Goal: Transaction & Acquisition: Purchase product/service

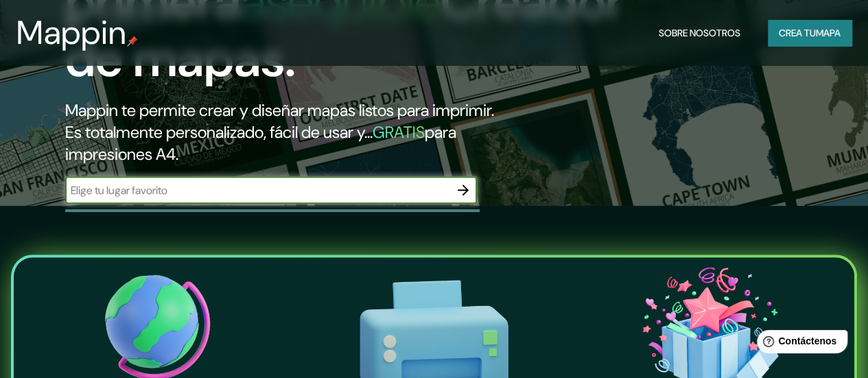
scroll to position [161, 0]
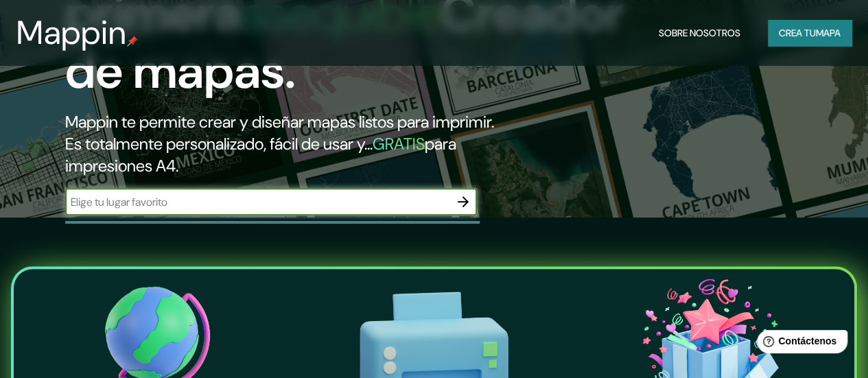
click at [439, 210] on input "text" at bounding box center [257, 202] width 384 height 16
type input "zaragoza"
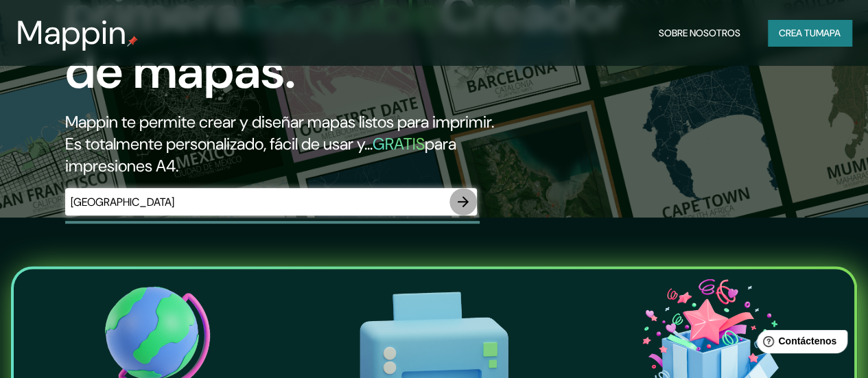
click at [472, 215] on button "button" at bounding box center [462, 201] width 27 height 27
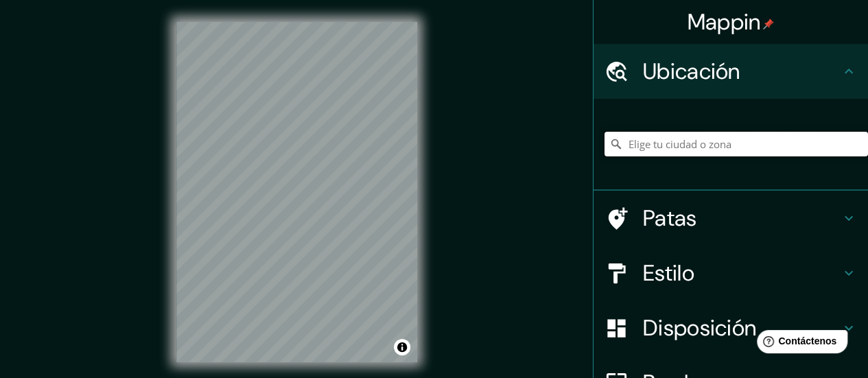
click at [641, 139] on input "Elige tu ciudad o zona" at bounding box center [735, 144] width 263 height 25
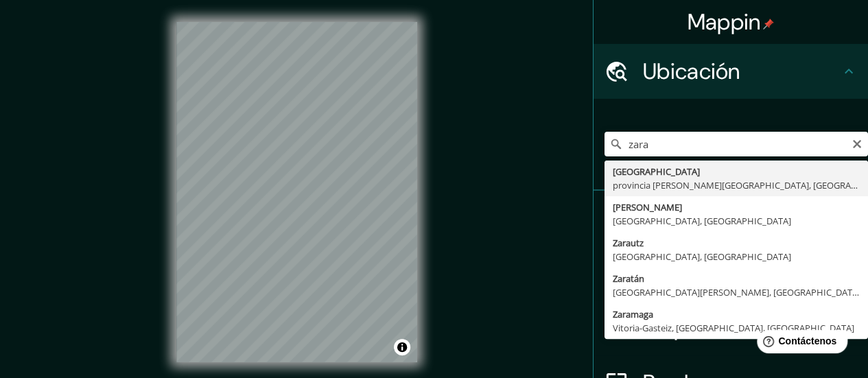
type input "Zaragoza, provincia de Zaragoza, España"
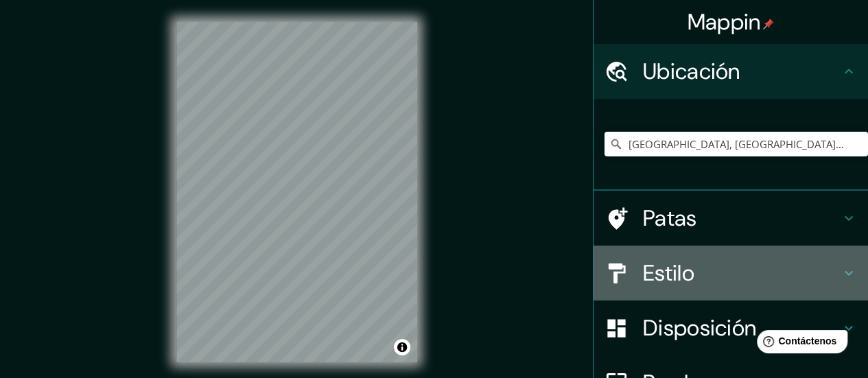
click at [672, 279] on font "Estilo" at bounding box center [668, 273] width 51 height 29
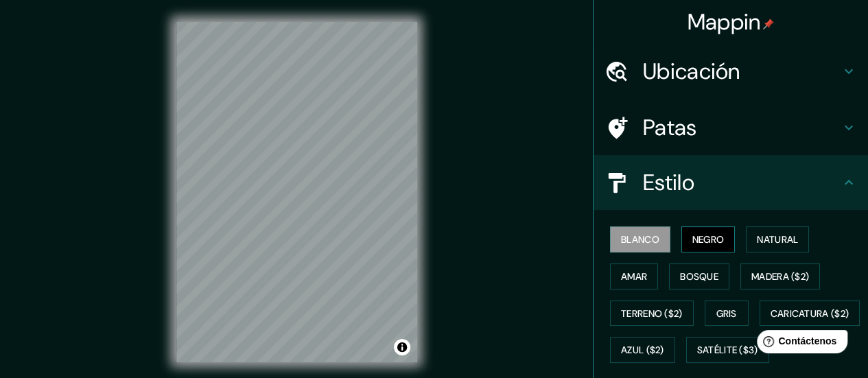
click at [692, 246] on font "Negro" at bounding box center [708, 240] width 32 height 18
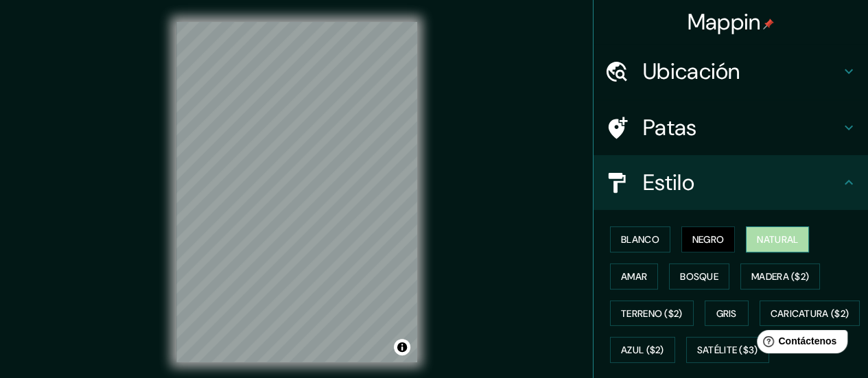
click at [771, 231] on font "Natural" at bounding box center [777, 240] width 41 height 18
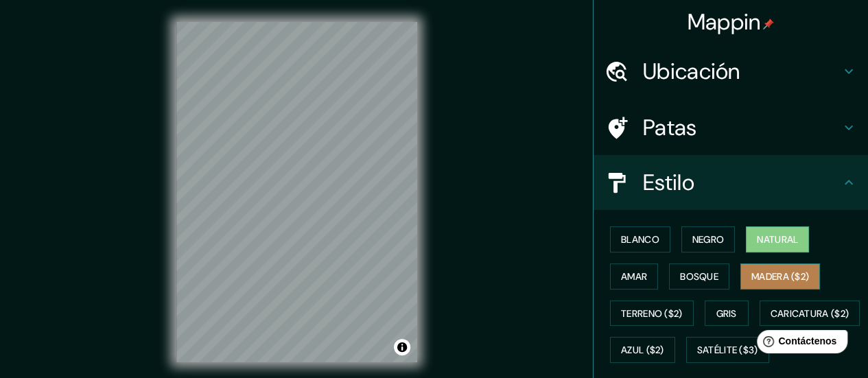
click at [762, 272] on font "Madera ($2)" at bounding box center [780, 276] width 58 height 12
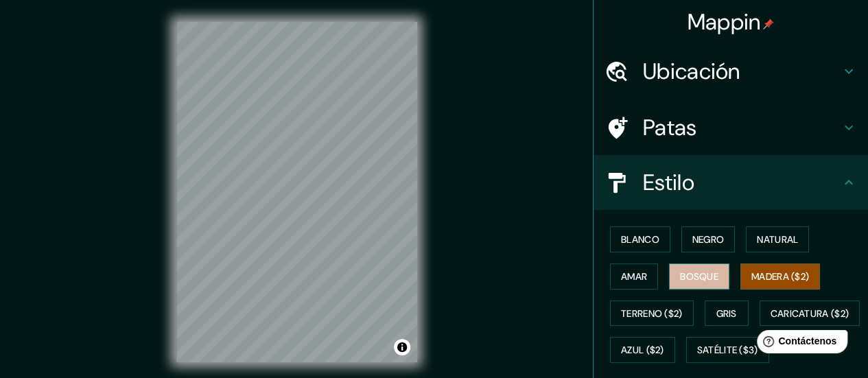
click at [684, 272] on font "Bosque" at bounding box center [699, 276] width 38 height 12
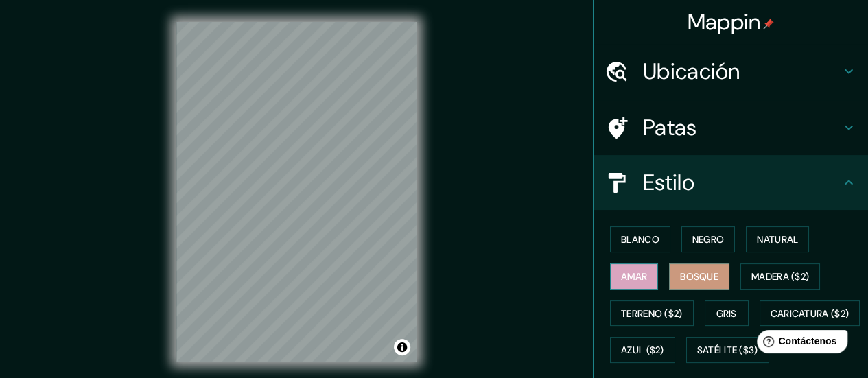
click at [627, 272] on font "Amar" at bounding box center [634, 276] width 26 height 12
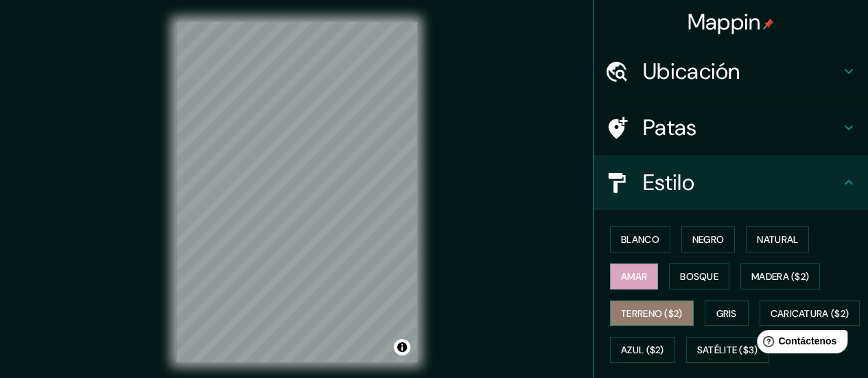
click at [642, 317] on font "Terreno ($2)" at bounding box center [652, 313] width 62 height 12
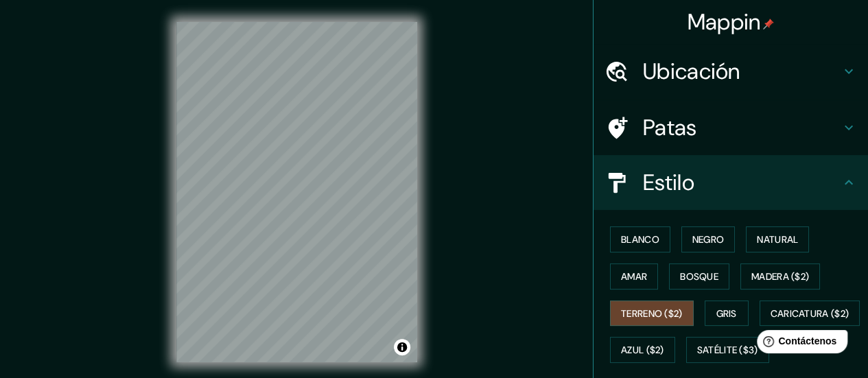
scroll to position [260, 0]
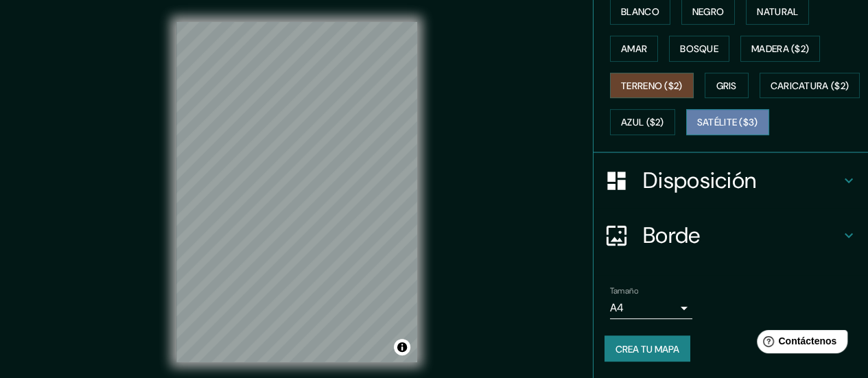
click at [697, 119] on font "Satélite ($3)" at bounding box center [727, 123] width 61 height 12
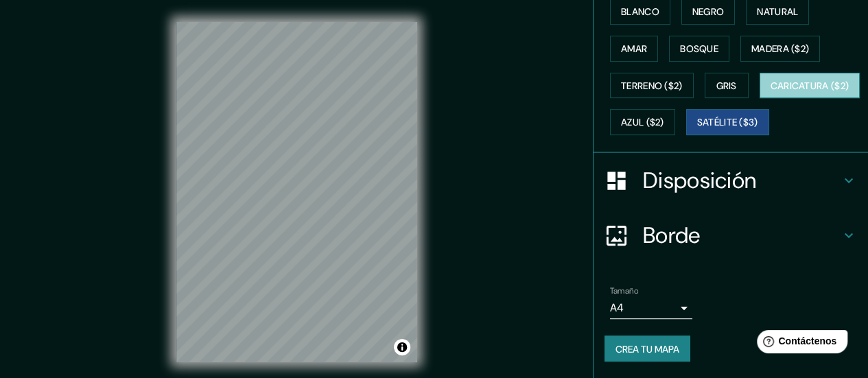
click at [770, 90] on font "Caricatura ($2)" at bounding box center [809, 86] width 79 height 12
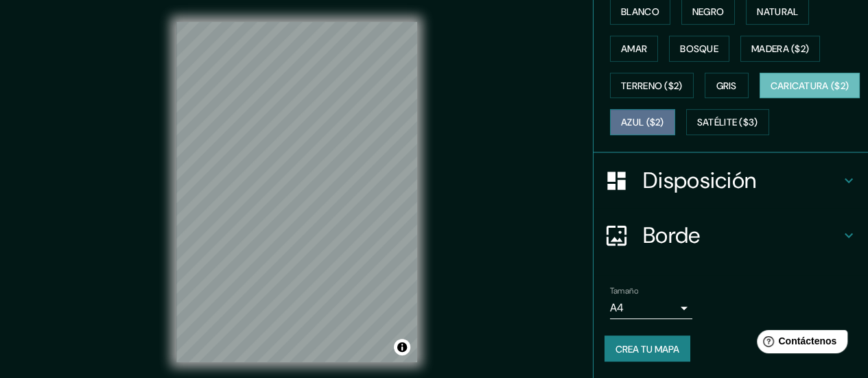
click at [664, 117] on font "Azul ($2)" at bounding box center [642, 123] width 43 height 12
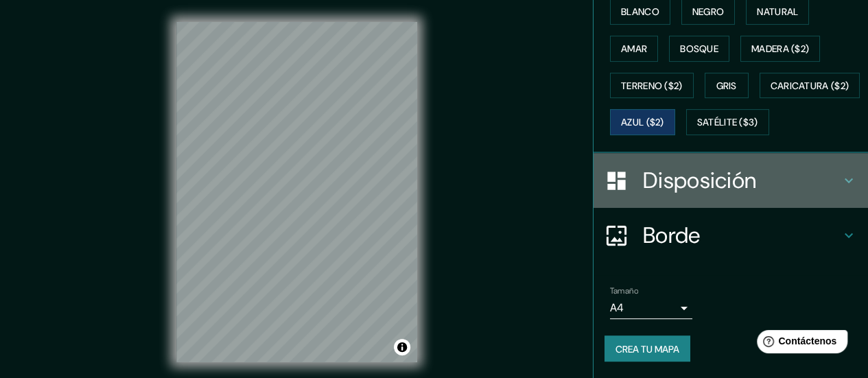
click at [785, 180] on h4 "Disposición" at bounding box center [742, 180] width 198 height 27
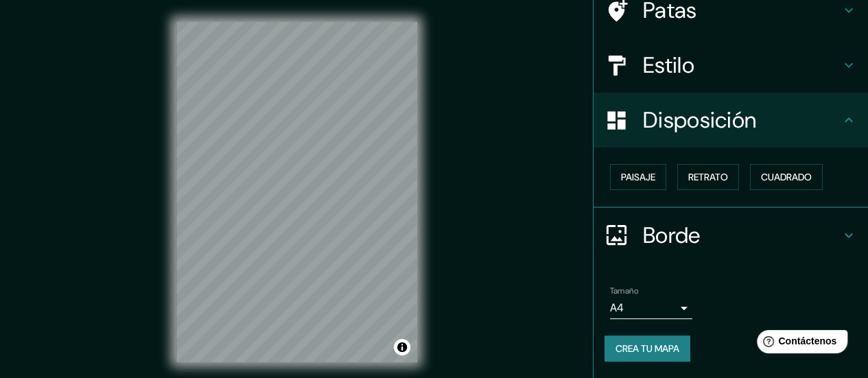
scroll to position [115, 0]
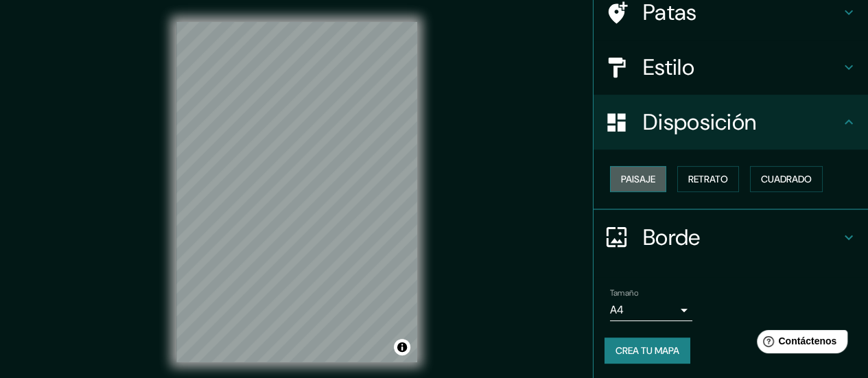
click at [626, 178] on font "Paisaje" at bounding box center [638, 179] width 34 height 12
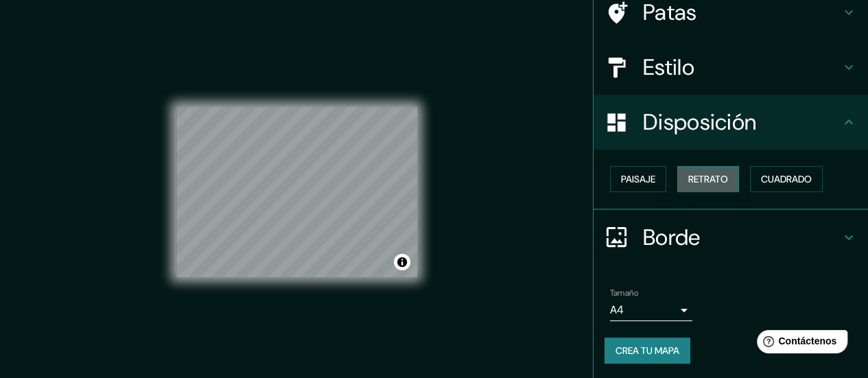
click at [688, 177] on font "Retrato" at bounding box center [708, 179] width 40 height 12
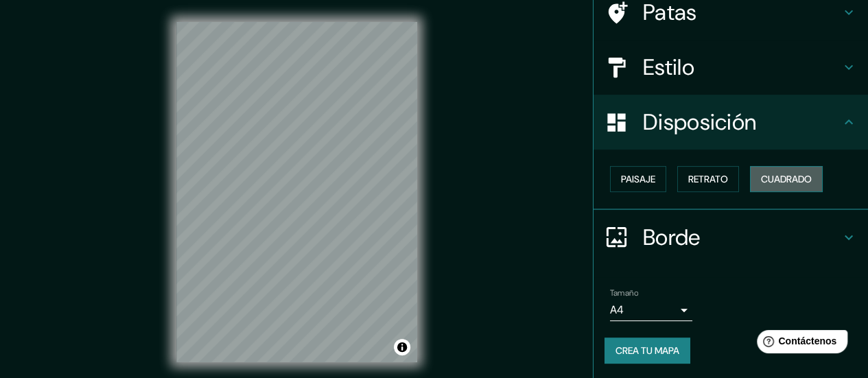
click at [764, 178] on font "Cuadrado" at bounding box center [786, 179] width 51 height 12
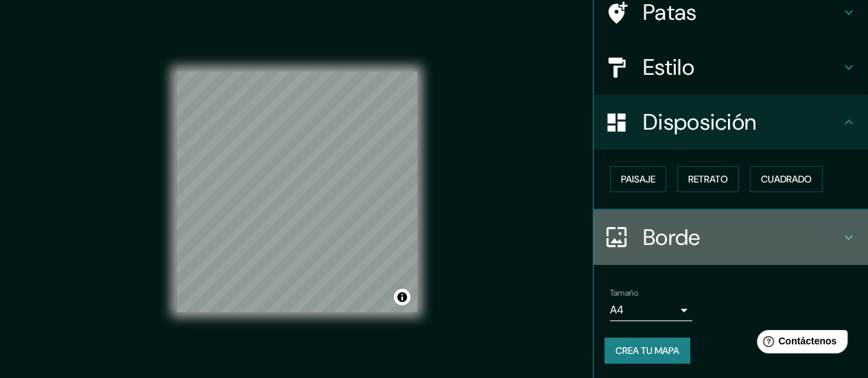
click at [742, 241] on h4 "Borde" at bounding box center [742, 237] width 198 height 27
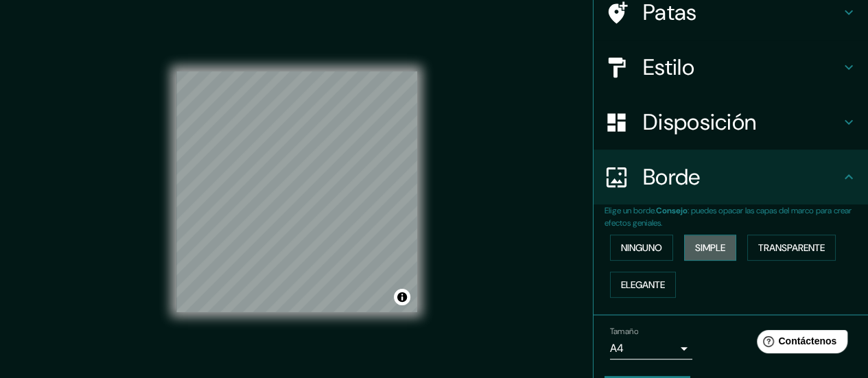
click at [696, 249] on font "Simple" at bounding box center [710, 248] width 30 height 12
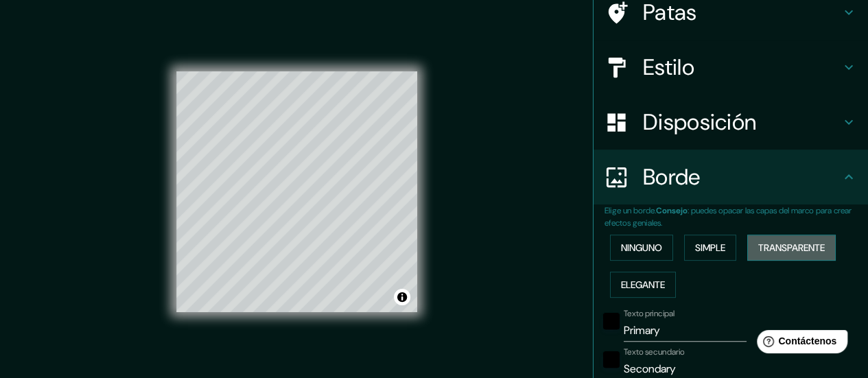
click at [773, 242] on font "Transparente" at bounding box center [791, 248] width 67 height 12
click at [403, 295] on button "Activar o desactivar atribución" at bounding box center [402, 297] width 16 height 16
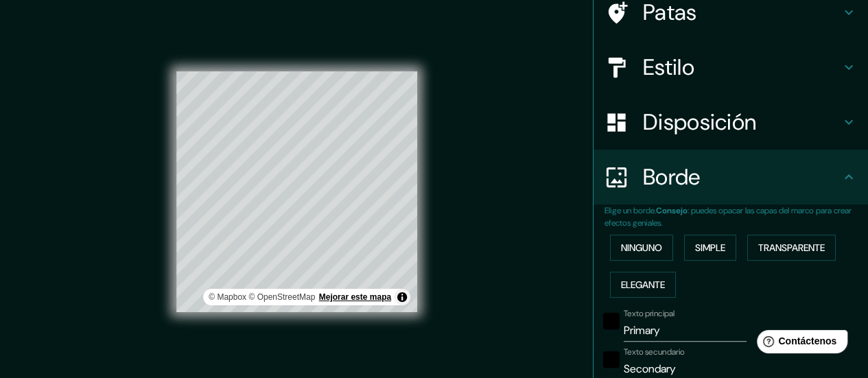
click at [362, 301] on font "Mejorar este mapa" at bounding box center [355, 297] width 72 height 10
click at [634, 287] on font "Elegante" at bounding box center [643, 285] width 44 height 12
click at [603, 359] on div "negro" at bounding box center [611, 359] width 16 height 16
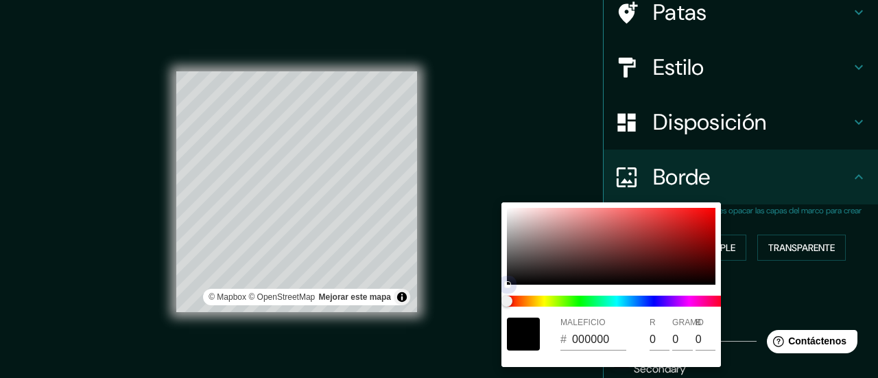
click at [645, 238] on div at bounding box center [611, 246] width 209 height 77
type input "140"
type input "28"
type input "14"
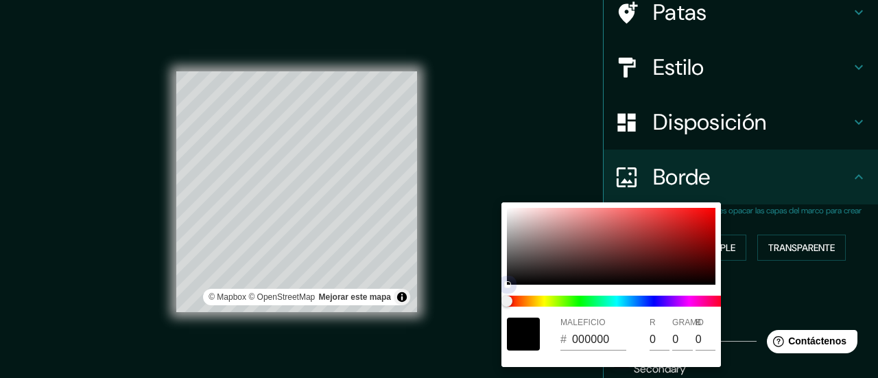
type input "9A3434"
type input "154"
type input "52"
click at [735, 326] on div at bounding box center [439, 189] width 878 height 378
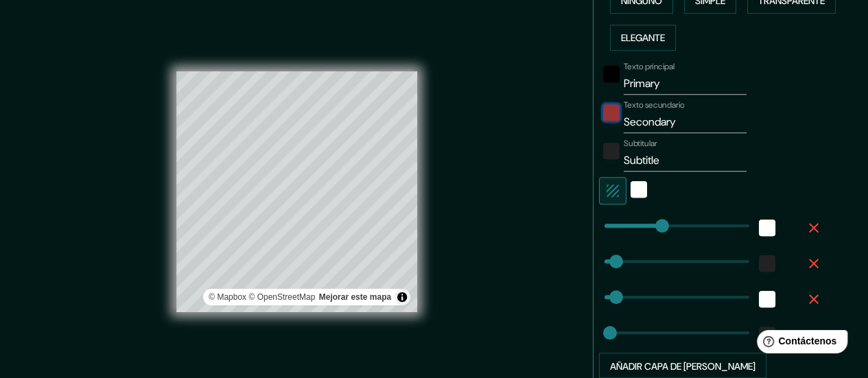
scroll to position [370, 0]
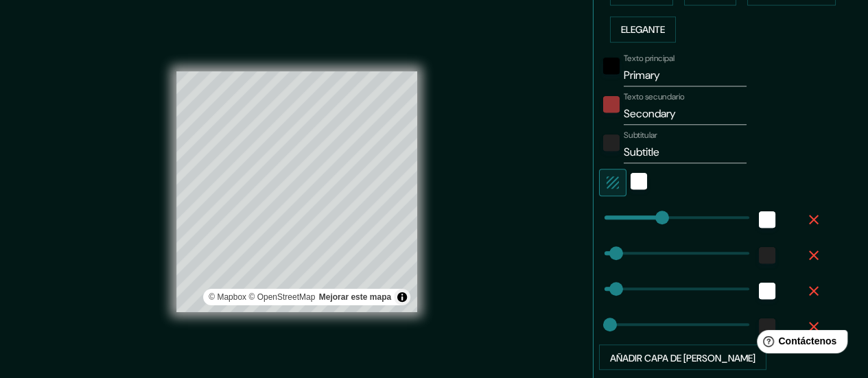
click at [845, 312] on div "Texto principal Primary Texto secundario Secondary Subtitular Subtitle Añadir c…" at bounding box center [735, 209] width 263 height 322
type input "154"
drag, startPoint x: 602, startPoint y: 253, endPoint x: 657, endPoint y: 252, distance: 54.9
type input "140"
type input "28"
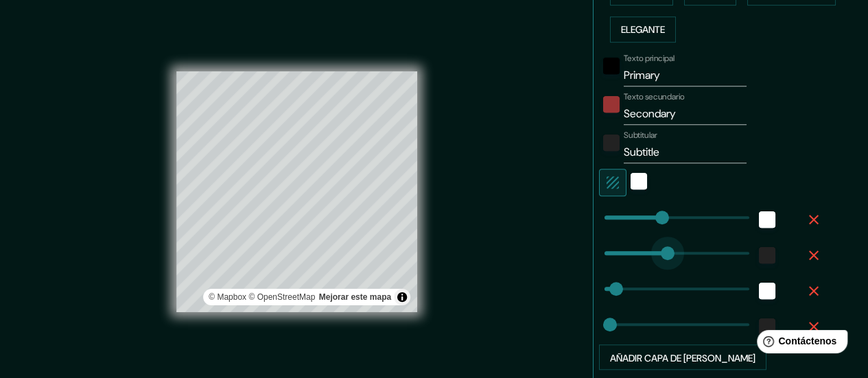
type input "14"
type input "8"
drag, startPoint x: 657, startPoint y: 252, endPoint x: 597, endPoint y: 253, distance: 60.4
type input "140"
type input "28"
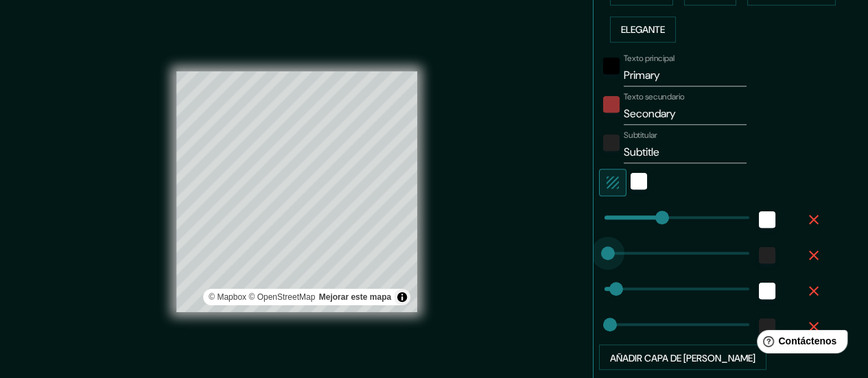
type input "14"
type input "83"
drag, startPoint x: 605, startPoint y: 285, endPoint x: 628, endPoint y: 281, distance: 23.7
type input "140"
type input "14"
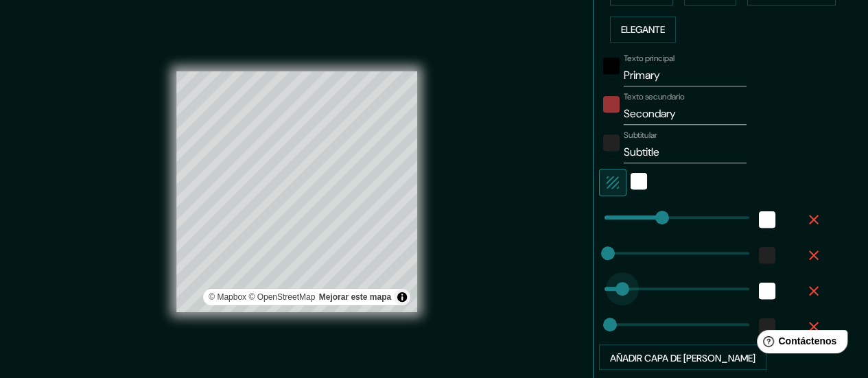
type input "0"
drag, startPoint x: 628, startPoint y: 281, endPoint x: 564, endPoint y: 278, distance: 64.6
type input "140"
type input "124"
drag, startPoint x: 597, startPoint y: 326, endPoint x: 645, endPoint y: 316, distance: 49.1
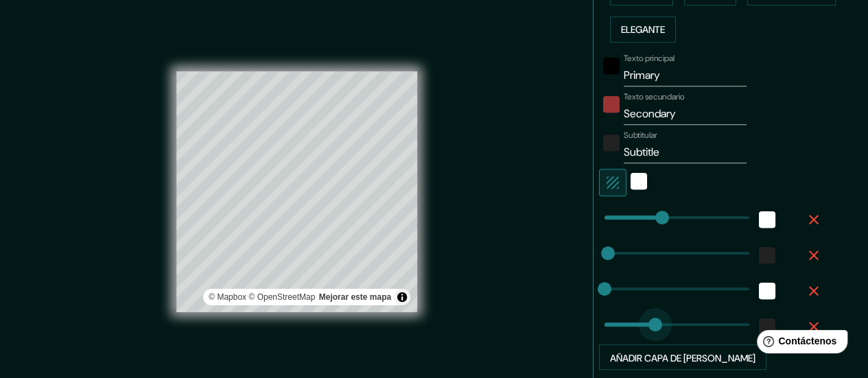
type input "140"
type input "0"
drag, startPoint x: 644, startPoint y: 316, endPoint x: 591, endPoint y: 322, distance: 52.6
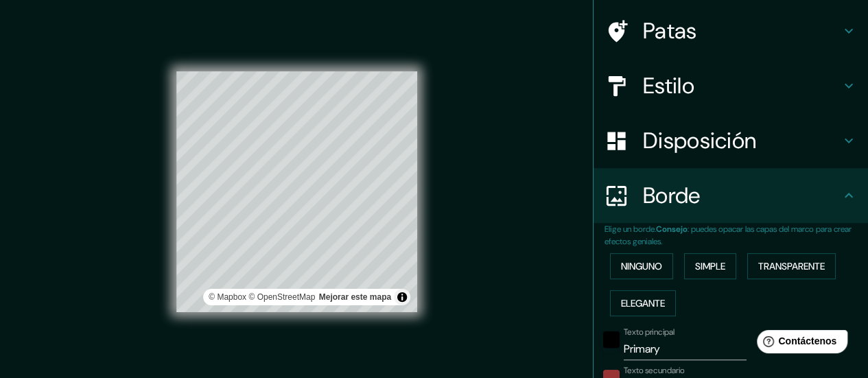
scroll to position [97, 0]
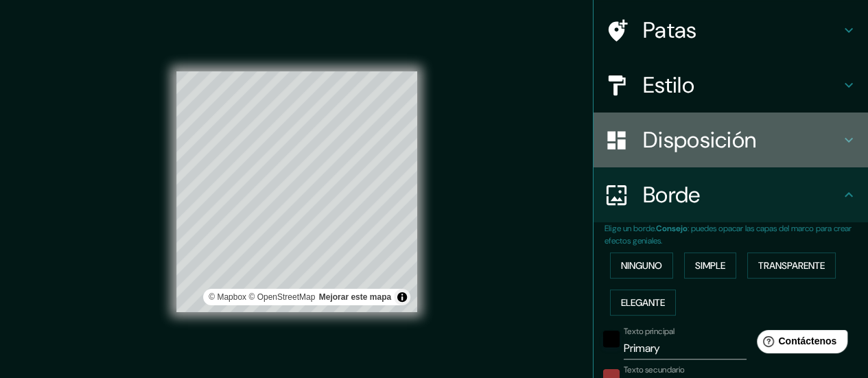
click at [783, 141] on h4 "Disposición" at bounding box center [742, 139] width 198 height 27
type input "140"
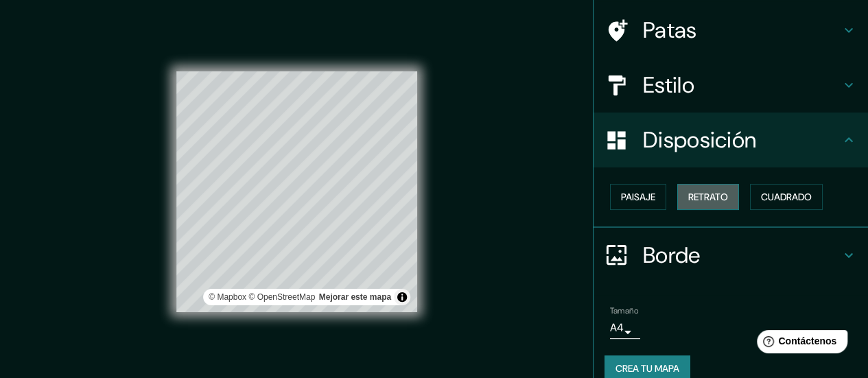
click at [702, 196] on font "Retrato" at bounding box center [708, 197] width 40 height 12
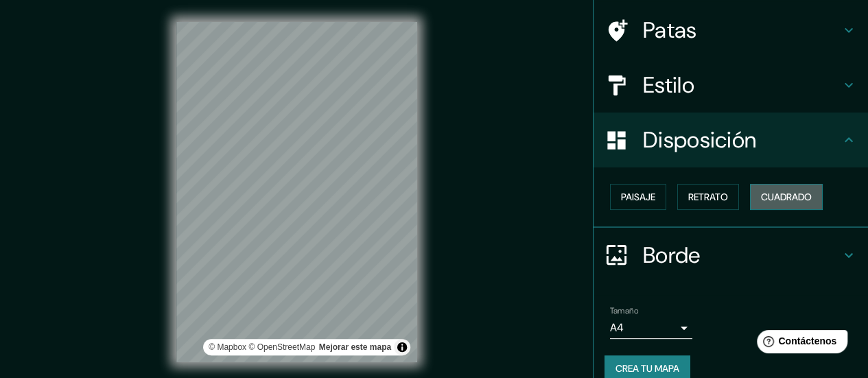
click at [767, 197] on font "Cuadrado" at bounding box center [786, 197] width 51 height 12
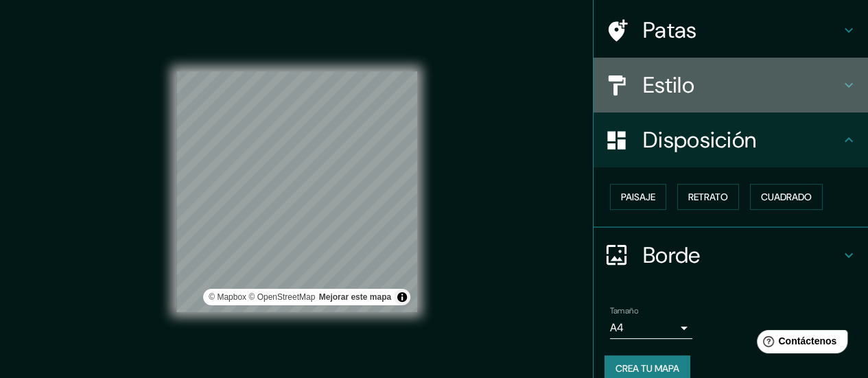
click at [675, 85] on font "Estilo" at bounding box center [668, 85] width 51 height 29
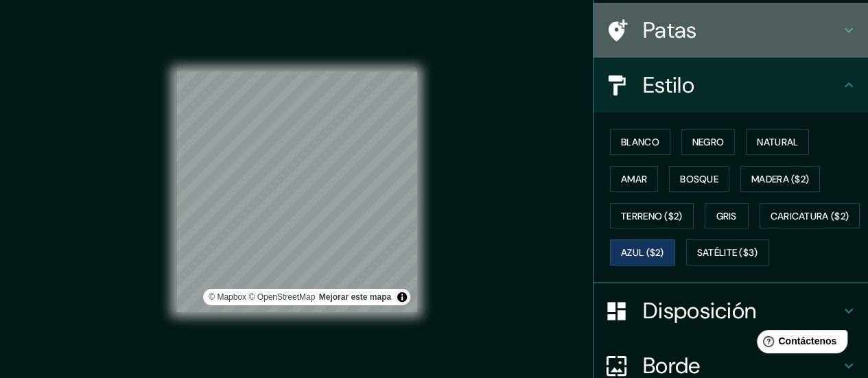
click at [666, 34] on font "Patas" at bounding box center [670, 30] width 54 height 29
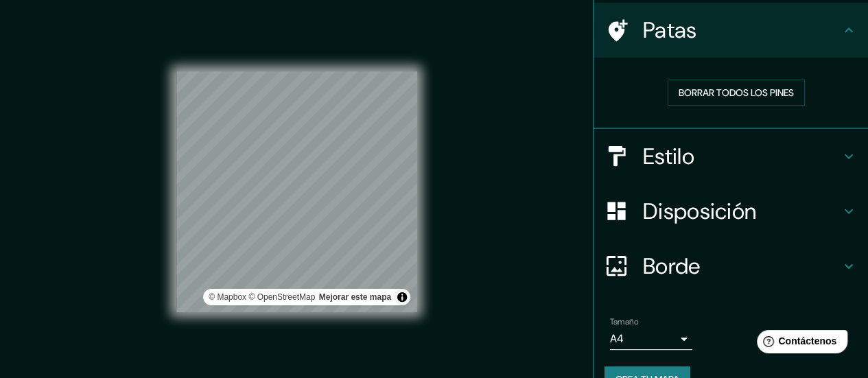
scroll to position [126, 0]
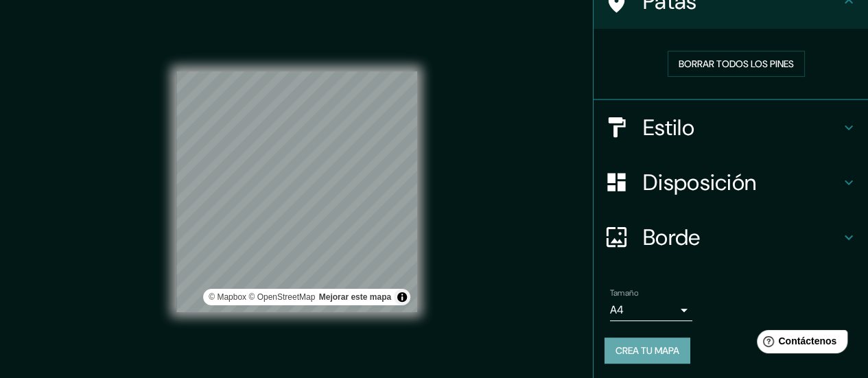
click at [635, 348] on font "Crea tu mapa" at bounding box center [647, 350] width 64 height 12
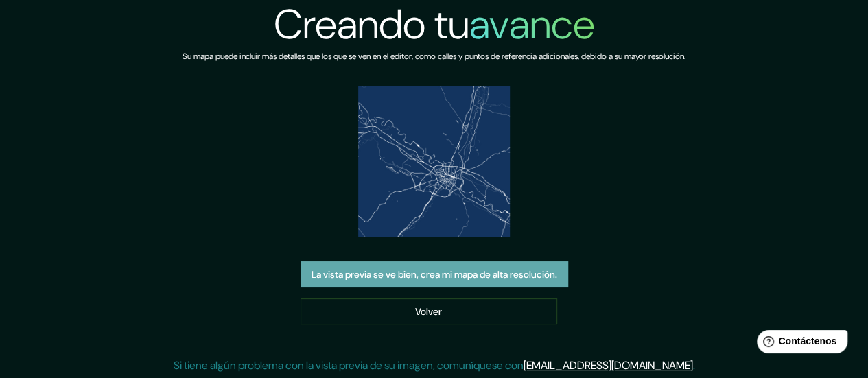
click at [412, 275] on font "La vista previa se ve bien, crea mi mapa de alta resolución." at bounding box center [434, 275] width 246 height 12
